Goal: Contribute content

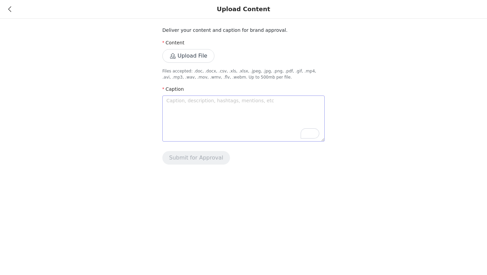
click at [203, 108] on textarea "To enrich screen reader interactions, please activate Accessibility in Grammarl…" at bounding box center [243, 118] width 162 height 46
click at [193, 110] on textarea at bounding box center [243, 118] width 162 height 46
paste textarea "cozy vibes & an exciting october tbr🩷🕯️🪩 um helloooo this lineup?? immaculate!!…"
type textarea "cozy vibes & an exciting october tbr🩷🕯️🪩 um helloooo this lineup?? immaculate!!…"
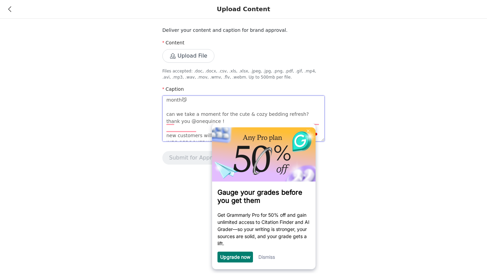
scroll to position [56, 0]
type textarea "cozy vibes & an exciting october tbr🩷🕯️🪩 um helloooo this lineup?? immaculate!!…"
click at [265, 259] on link "Dismiss" at bounding box center [266, 257] width 17 height 6
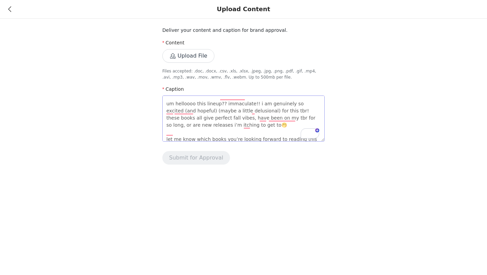
scroll to position [0, 0]
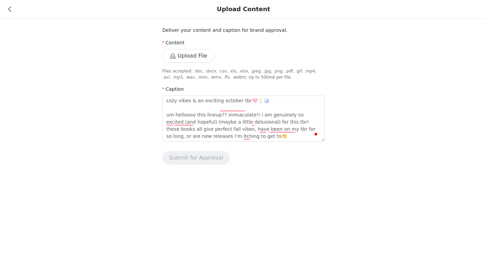
click at [192, 58] on button "Upload File" at bounding box center [188, 56] width 52 height 14
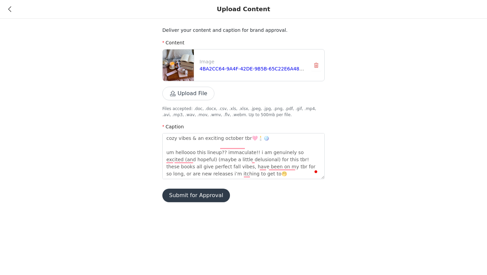
click at [204, 94] on button "Upload File" at bounding box center [188, 94] width 52 height 14
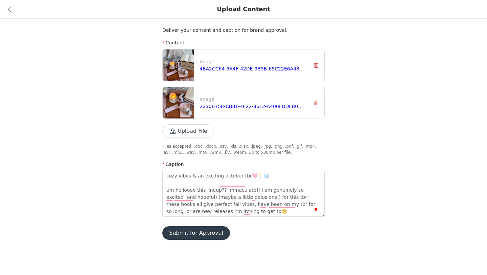
click at [188, 132] on button "Upload File" at bounding box center [188, 131] width 52 height 14
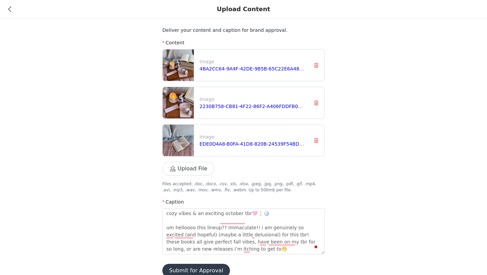
click at [191, 163] on button "Upload File" at bounding box center [188, 169] width 52 height 14
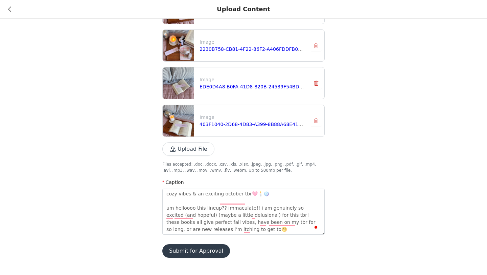
click at [203, 248] on button "Submit for Approval" at bounding box center [196, 251] width 68 height 14
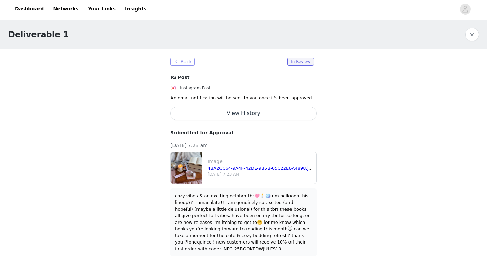
click at [184, 59] on button "Back" at bounding box center [182, 62] width 24 height 8
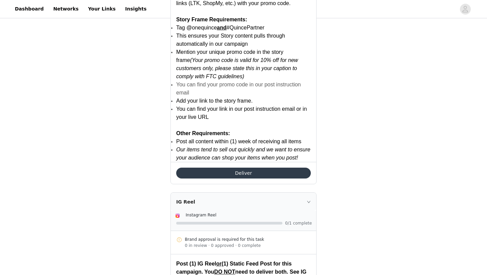
scroll to position [464, 0]
